Goal: Navigation & Orientation: Find specific page/section

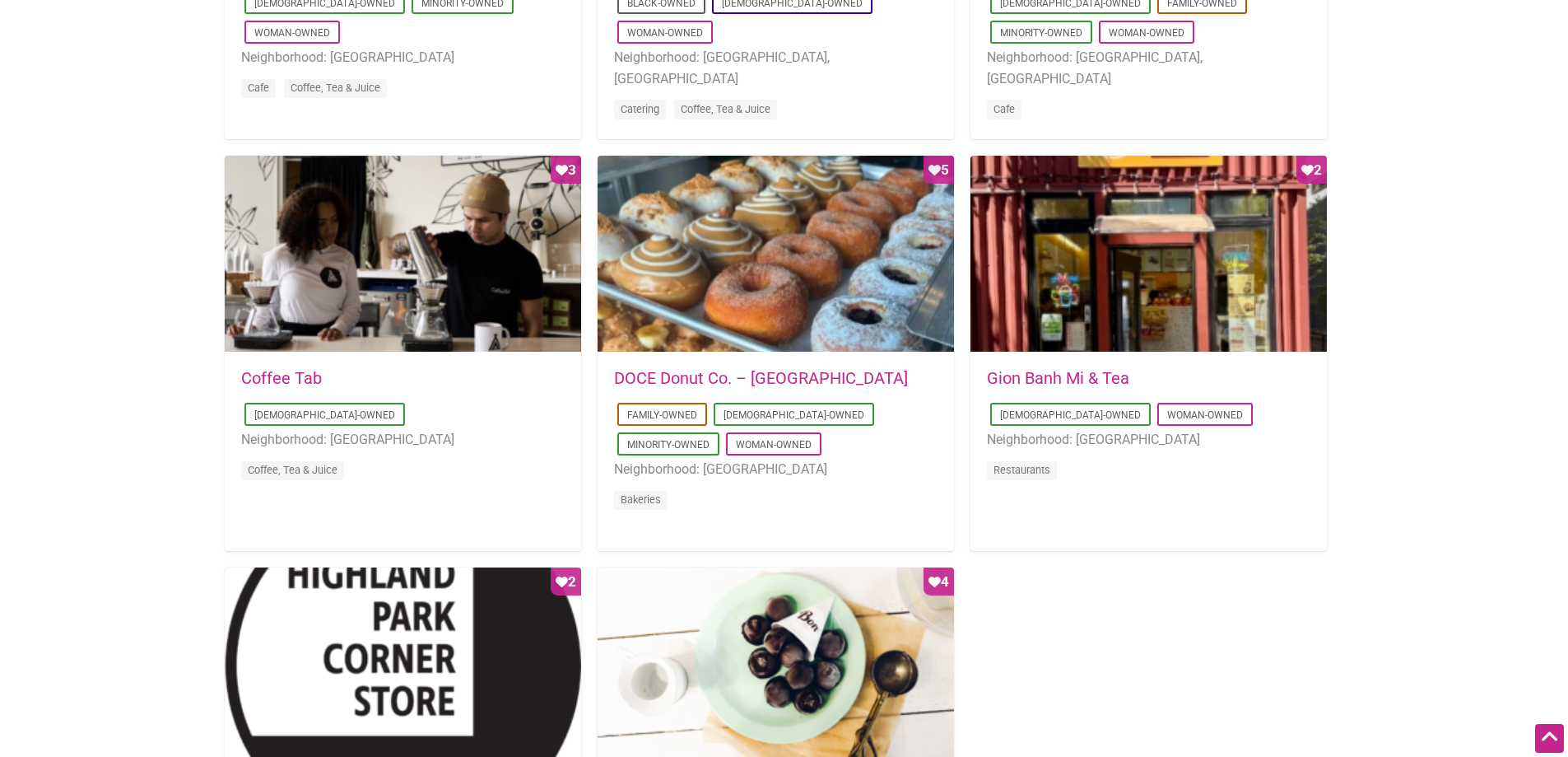
scroll to position [1153, 0]
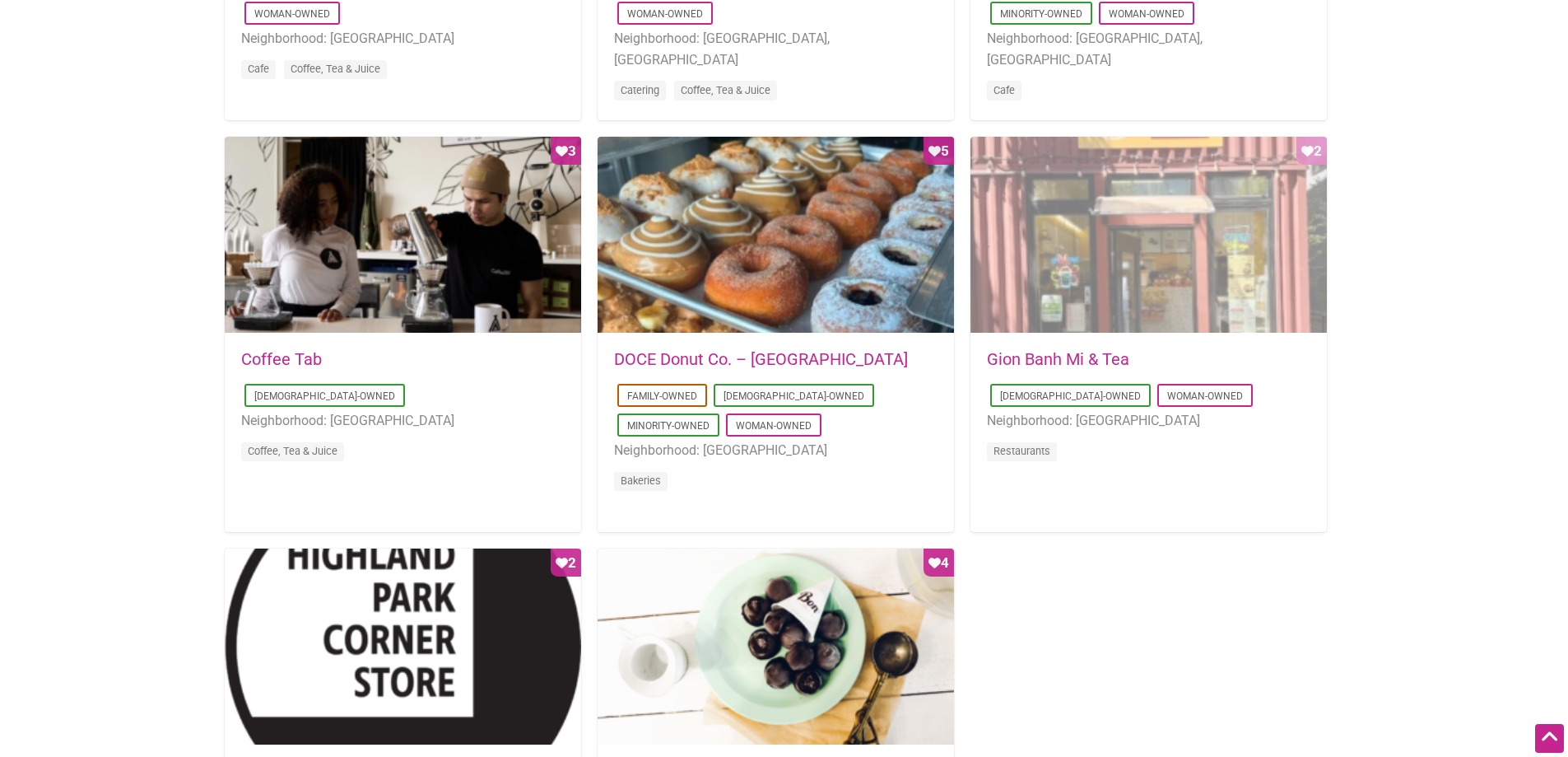
click at [1076, 310] on div "Favorite Count 2" at bounding box center [1148, 236] width 356 height 198
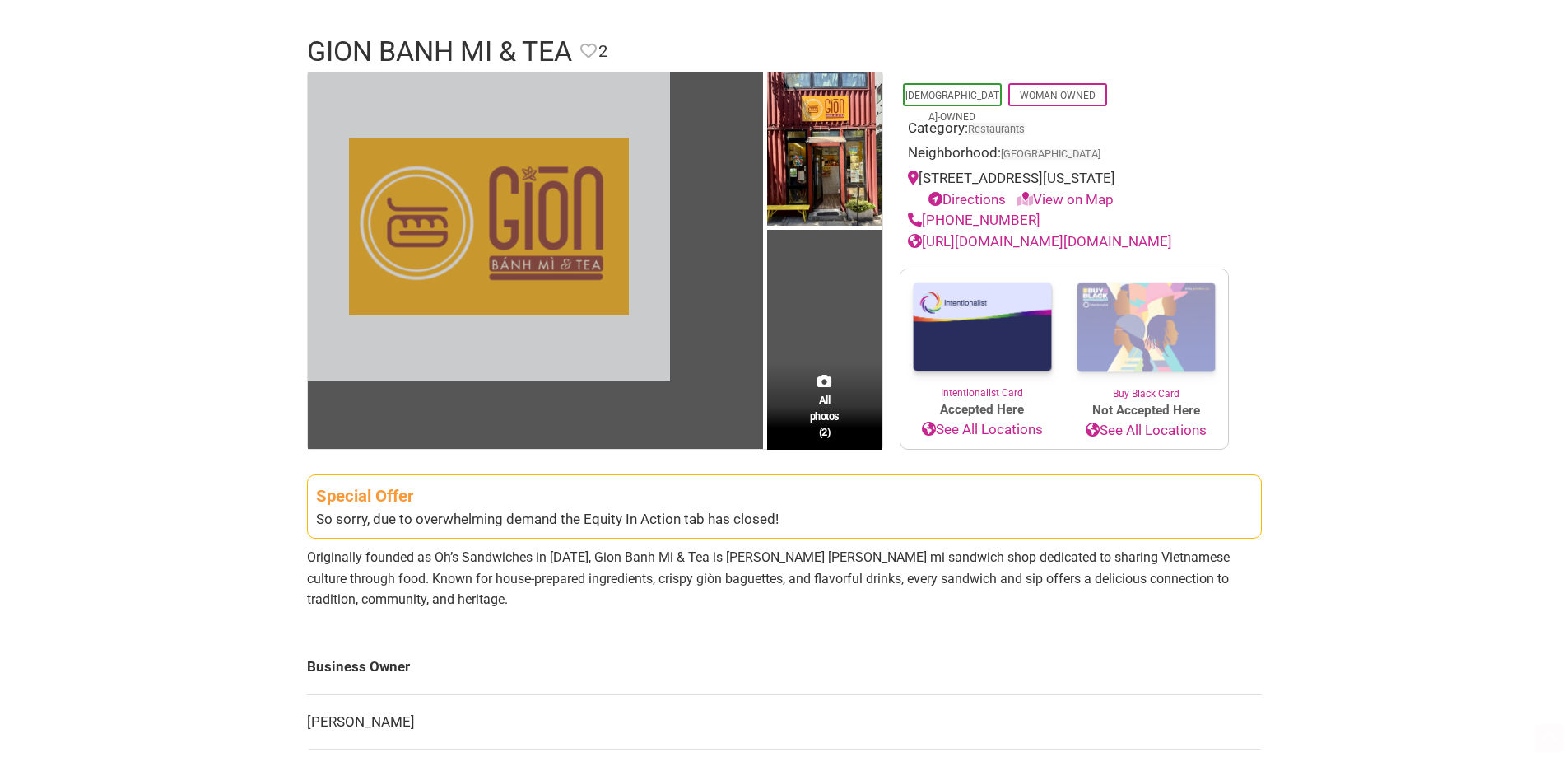
scroll to position [247, 0]
